Goal: Contribute content: Contribute content

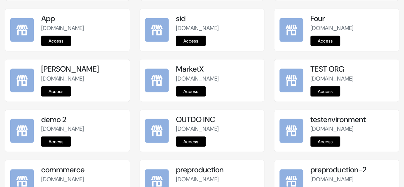
scroll to position [861, 0]
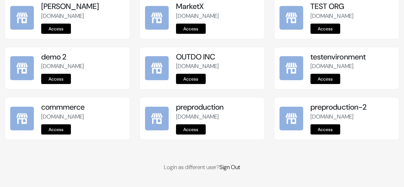
click at [190, 133] on link "Access" at bounding box center [191, 129] width 30 height 10
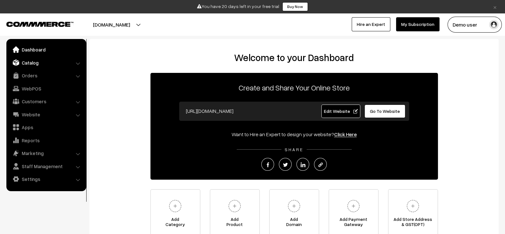
click at [40, 61] on link "Catalog" at bounding box center [46, 62] width 76 height 11
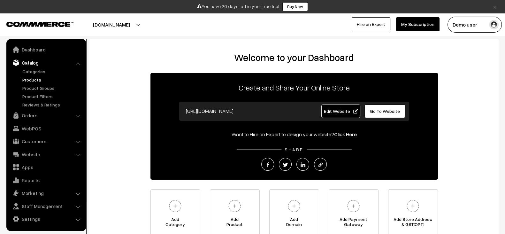
click at [30, 81] on link "Products" at bounding box center [52, 79] width 63 height 7
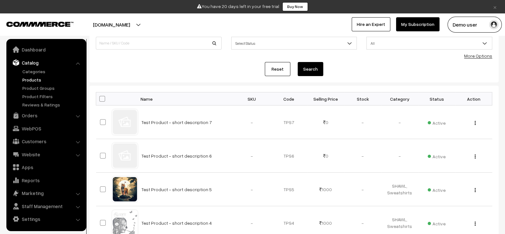
scroll to position [54, 0]
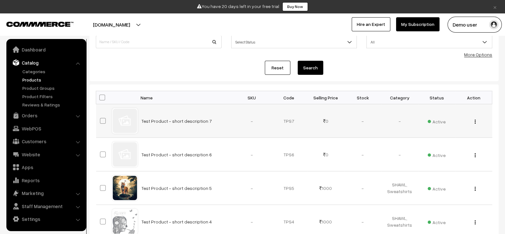
click at [216, 116] on td "Test Product - short description 7" at bounding box center [186, 121] width 96 height 34
copy tr "Test Product - short description 7"
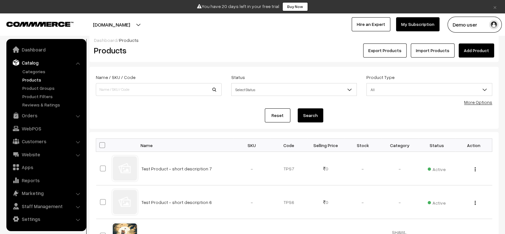
scroll to position [6, 0]
click at [478, 50] on link "Add Product" at bounding box center [476, 51] width 35 height 14
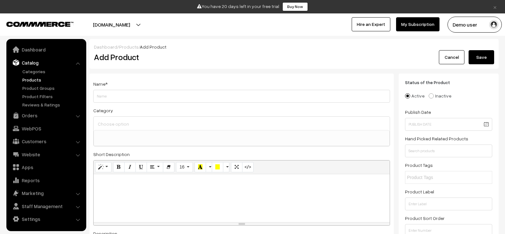
select select
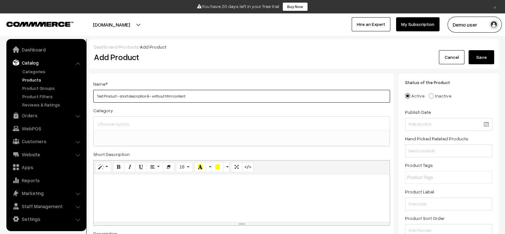
type input "Test Product - short description 8 - without html content"
